Goal: Find specific page/section: Find specific page/section

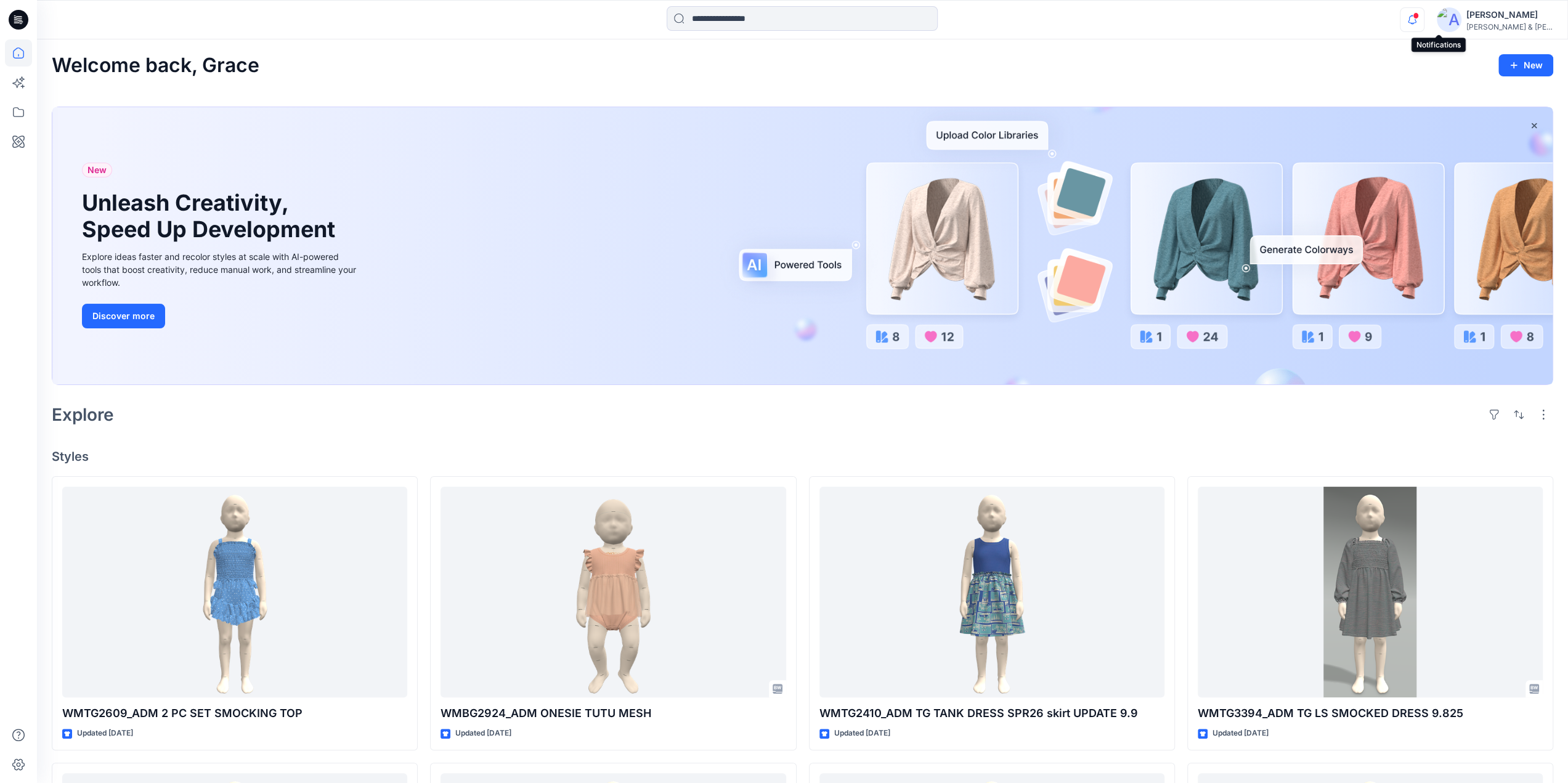
click at [1424, 23] on icon "button" at bounding box center [1412, 20] width 23 height 24
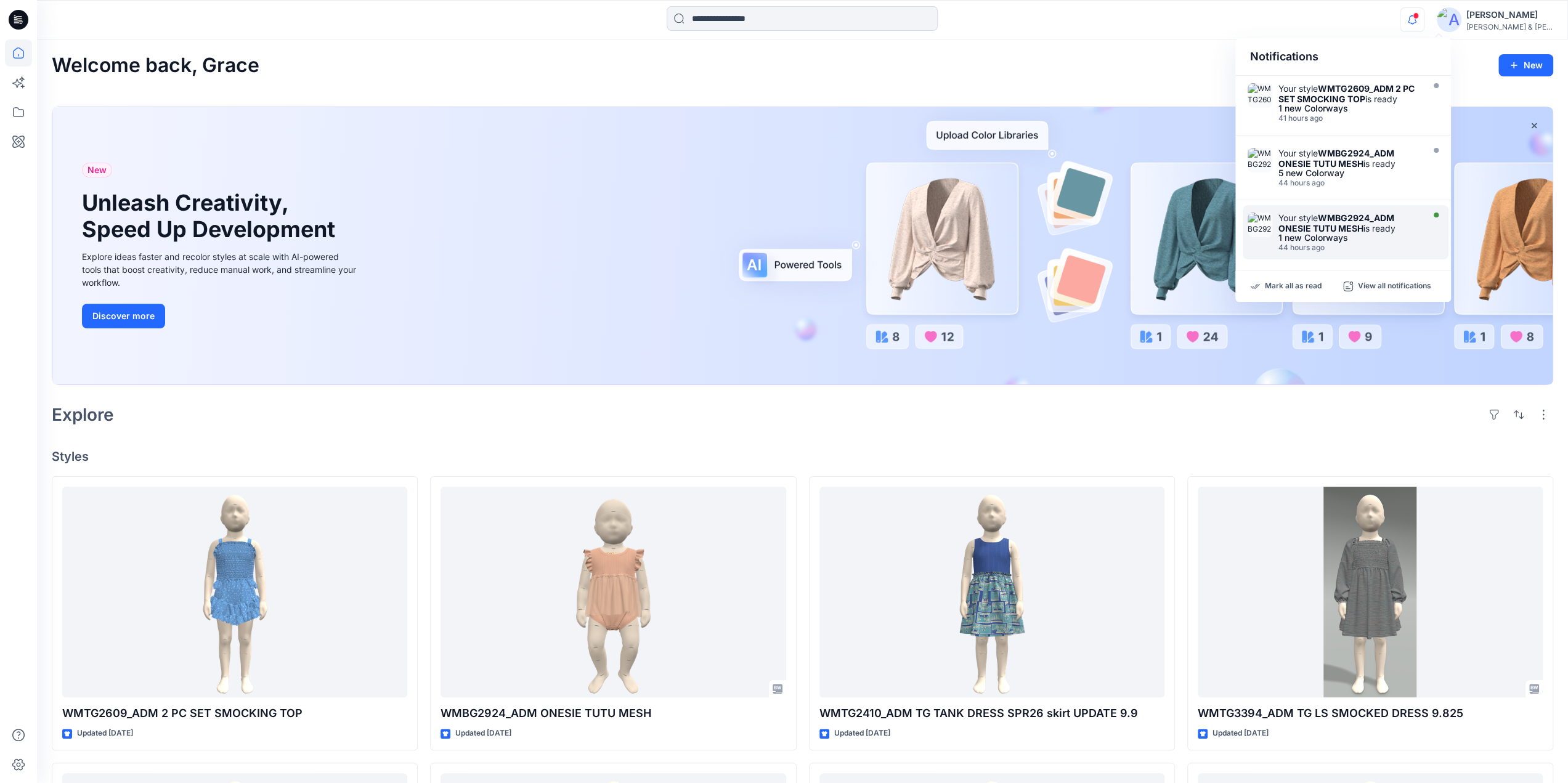
click at [1313, 218] on div "Your style WMBG2924_ADM ONESIE TUTU MESH is ready" at bounding box center [1349, 223] width 142 height 21
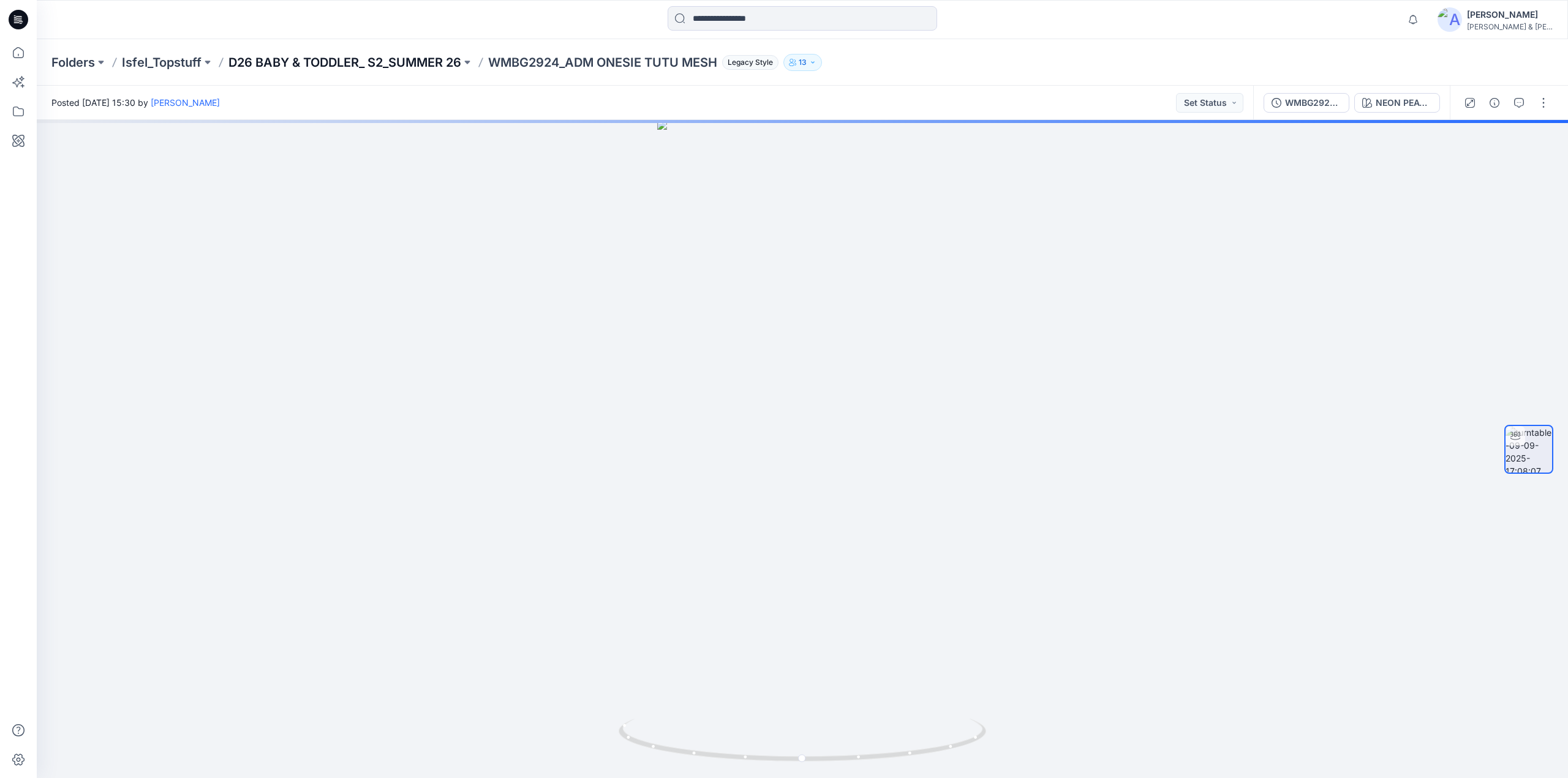
click at [385, 60] on p "D26 BABY & TODDLER_ S2_SUMMER 26" at bounding box center [345, 62] width 233 height 17
